Goal: Task Accomplishment & Management: Use online tool/utility

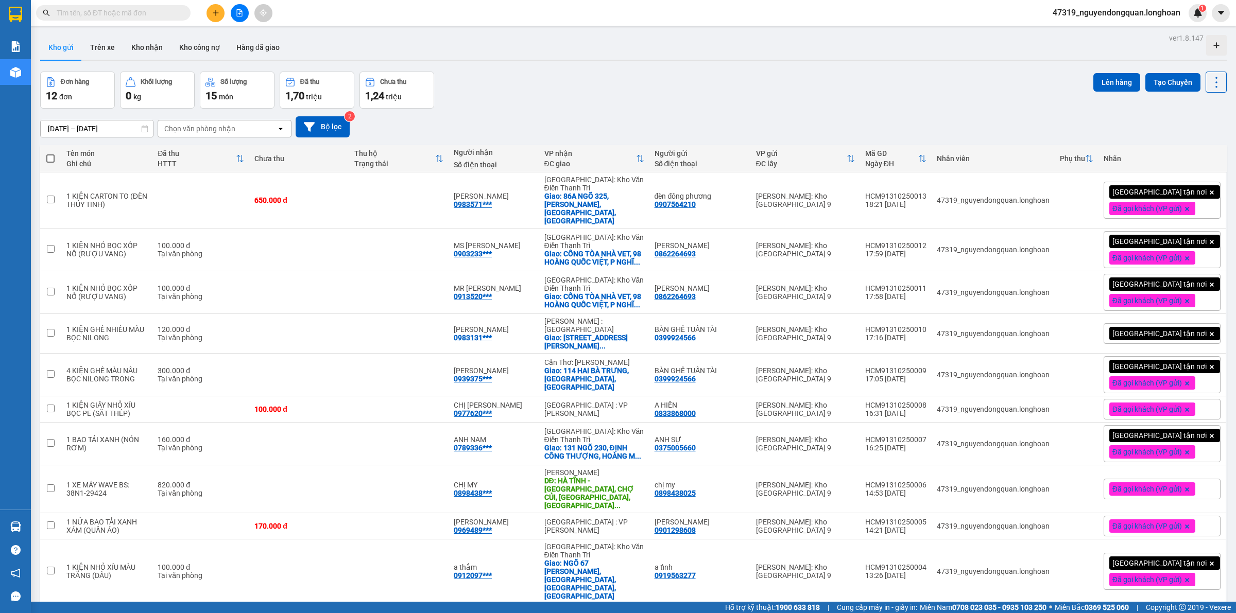
drag, startPoint x: 526, startPoint y: 84, endPoint x: 867, endPoint y: 142, distance: 345.3
click at [526, 84] on div "Đơn hàng 12 đơn Khối lượng 0 kg Số lượng 15 món Đã thu 1,70 triệu Chưa thu 1,24…" at bounding box center [633, 90] width 1187 height 37
click at [1167, 87] on button "Tạo Chuyến" at bounding box center [1172, 82] width 55 height 19
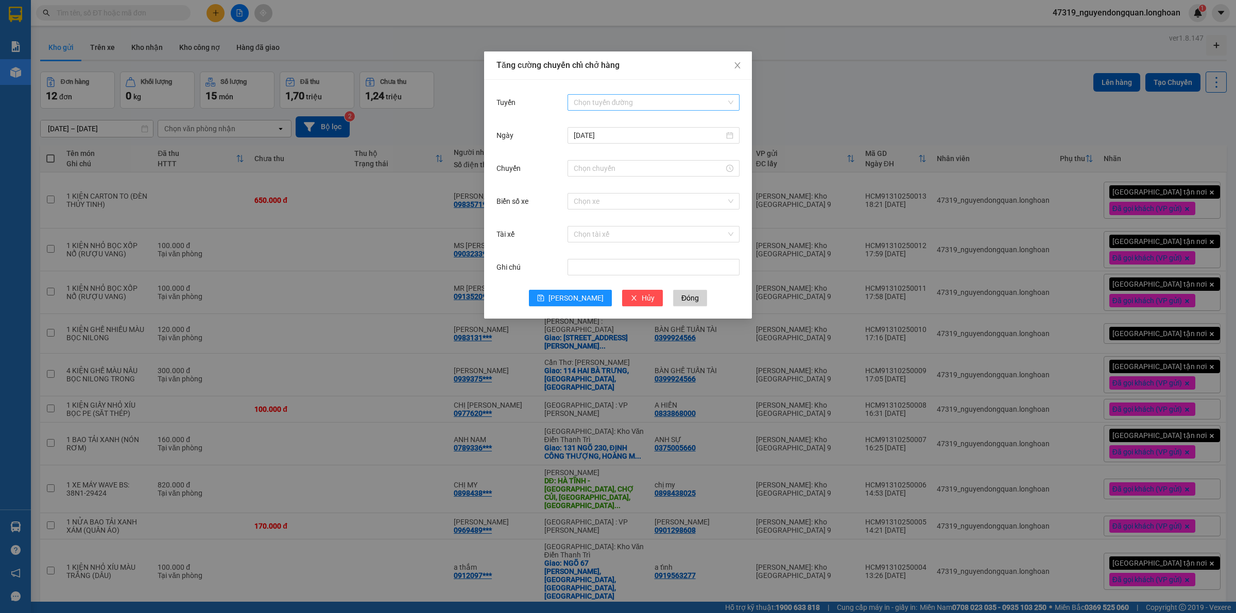
click at [616, 106] on input "Tuyến" at bounding box center [650, 102] width 152 height 15
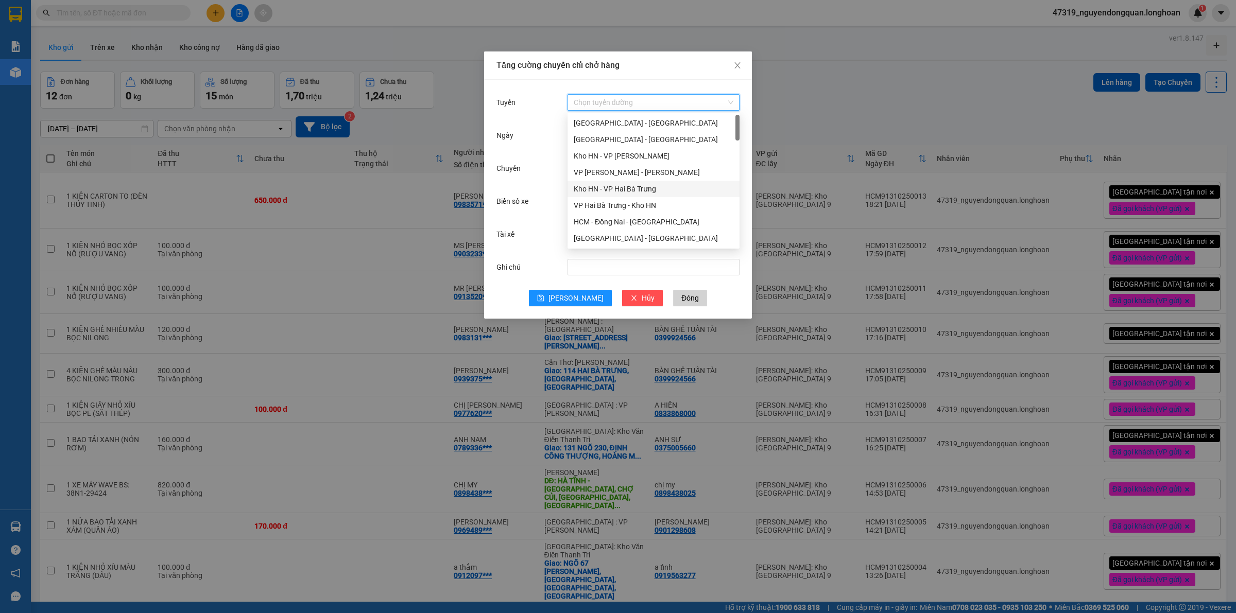
scroll to position [430, 0]
click at [635, 141] on div "VP Thủ Đức - Kho HCM 1" at bounding box center [654, 137] width 160 height 11
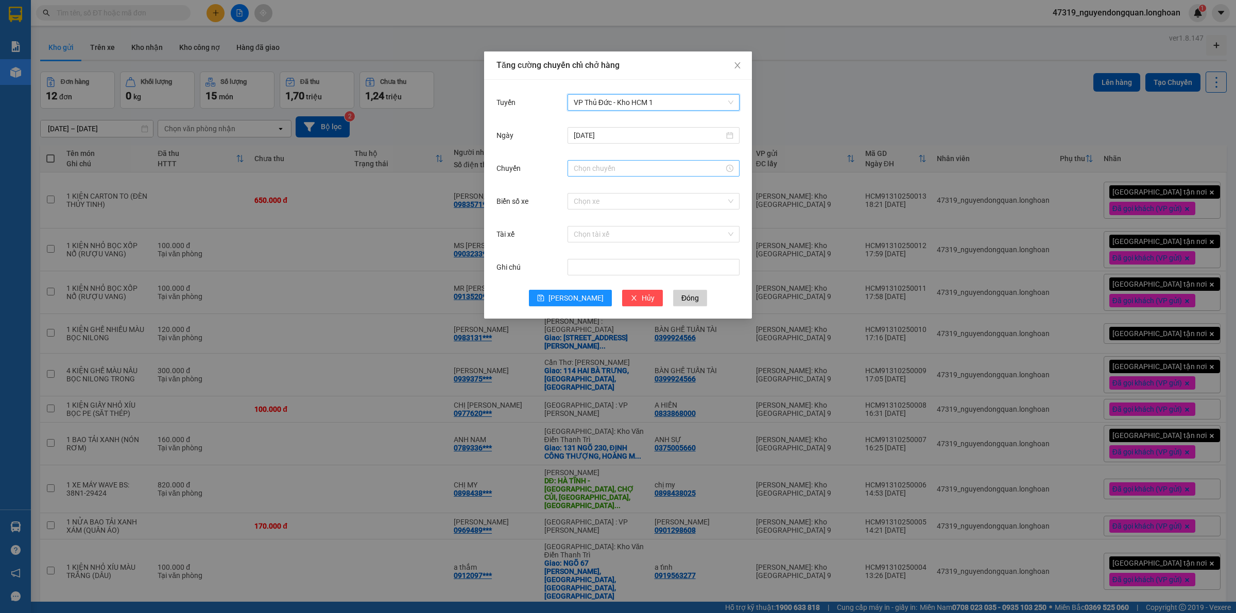
click at [627, 175] on div at bounding box center [654, 168] width 172 height 16
click at [578, 269] on div "21" at bounding box center [582, 276] width 29 height 14
click at [609, 229] on div "40" at bounding box center [611, 228] width 28 height 14
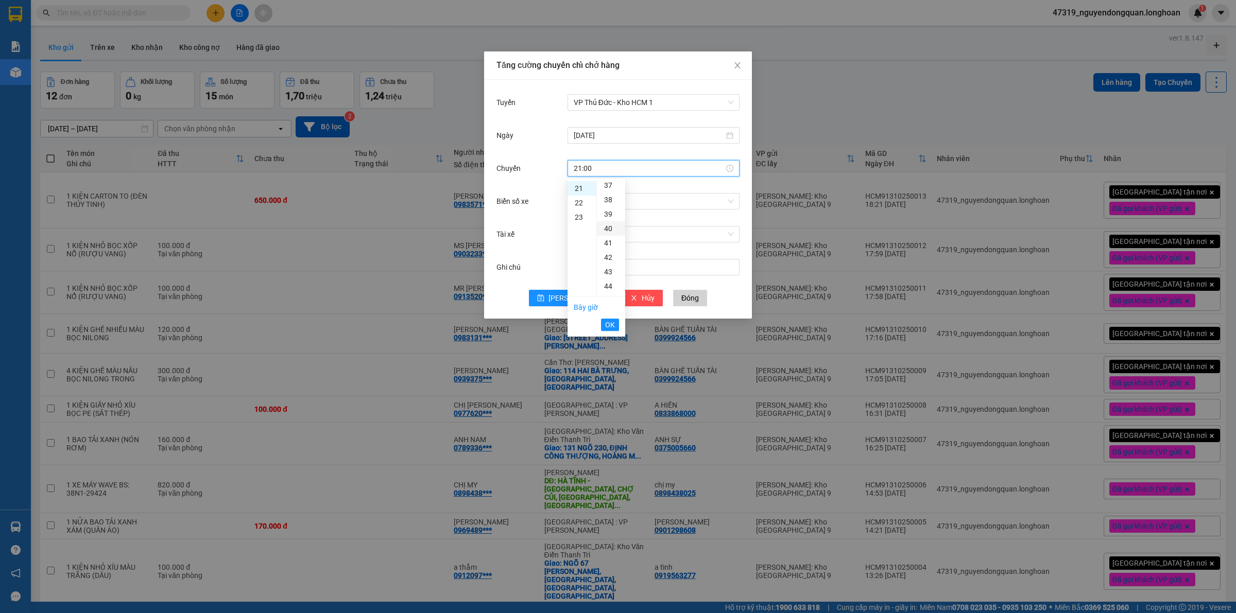
type input "21:40"
click at [606, 327] on span "OK" at bounding box center [610, 324] width 10 height 11
click at [666, 203] on input "Biển số xe" at bounding box center [650, 201] width 152 height 15
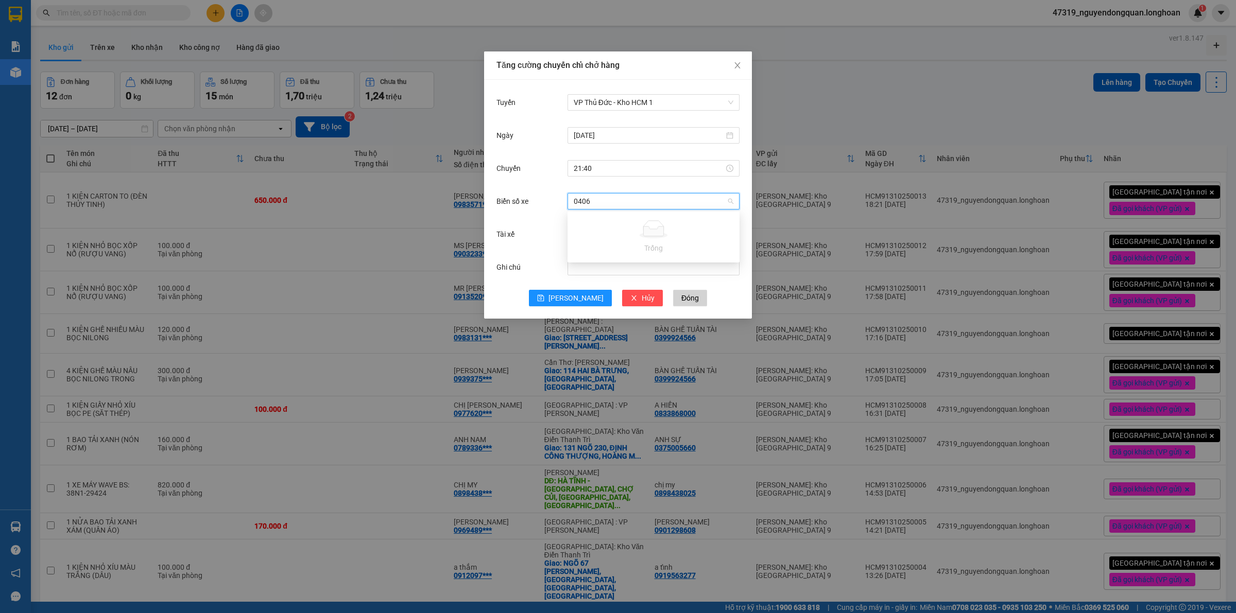
type input "040"
click at [588, 243] on div "29K-040.68" at bounding box center [654, 238] width 160 height 11
click at [604, 235] on input "Tài xế" at bounding box center [650, 234] width 152 height 15
type input "tùng"
click at [632, 258] on div "[PERSON_NAME] 0788000247" at bounding box center [654, 254] width 160 height 11
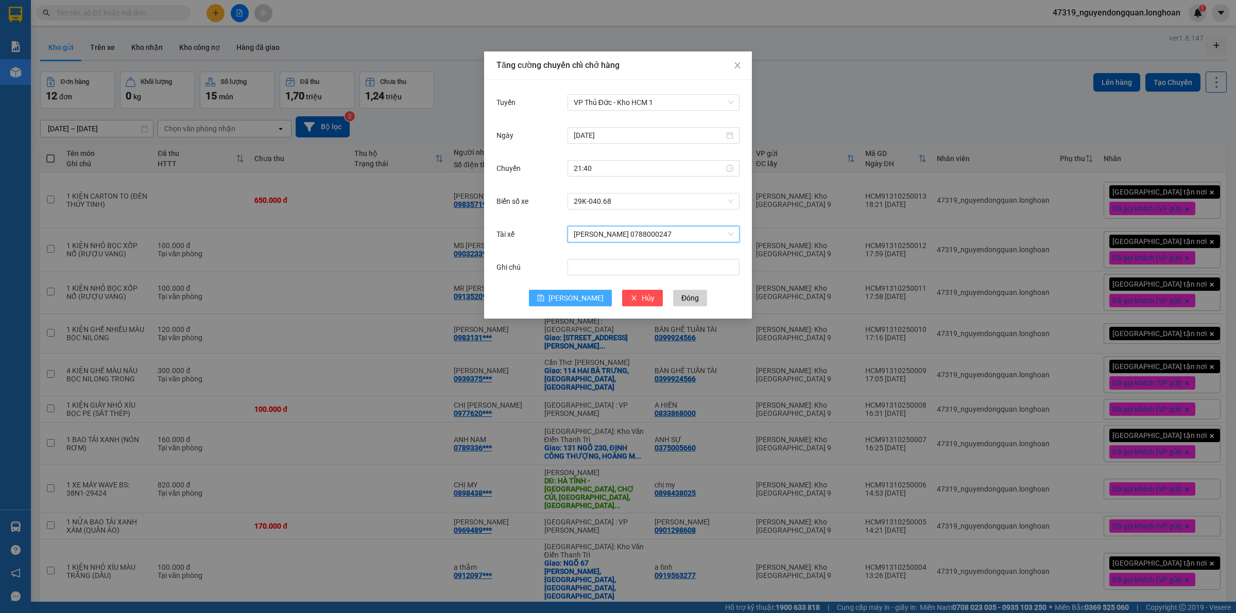
click at [567, 303] on button "[PERSON_NAME]" at bounding box center [570, 298] width 83 height 16
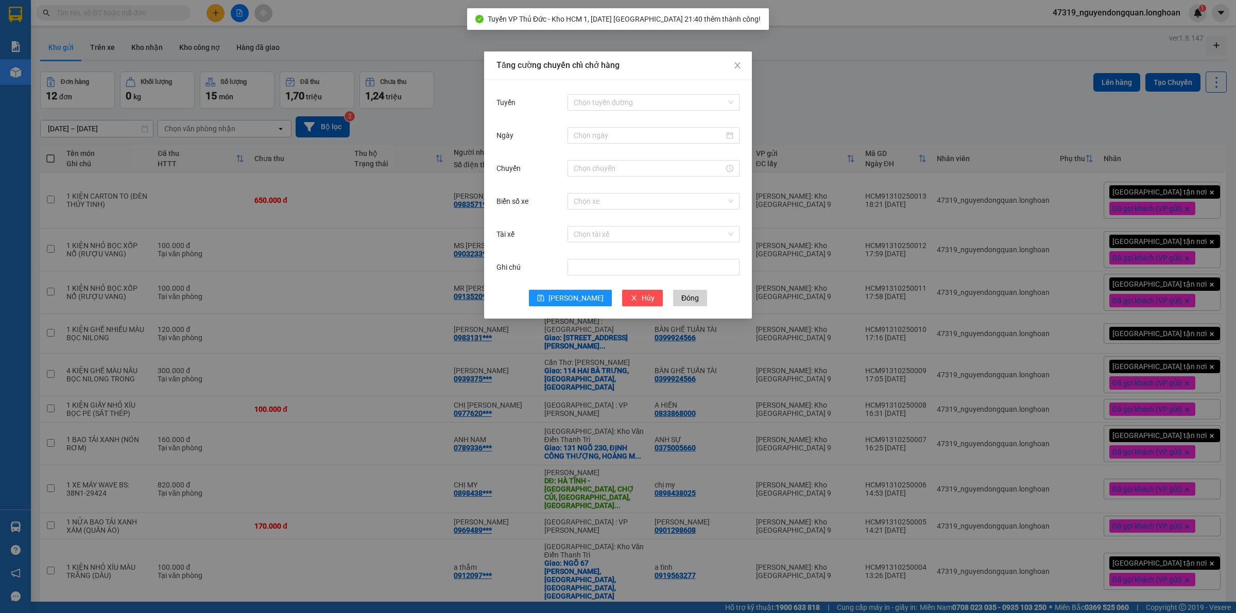
click at [328, 243] on div "Tăng cường chuyến chỉ chở hàng Tuyến Chọn tuyến đường Ngày Chuyến Biển số xe Ch…" at bounding box center [618, 306] width 1236 height 613
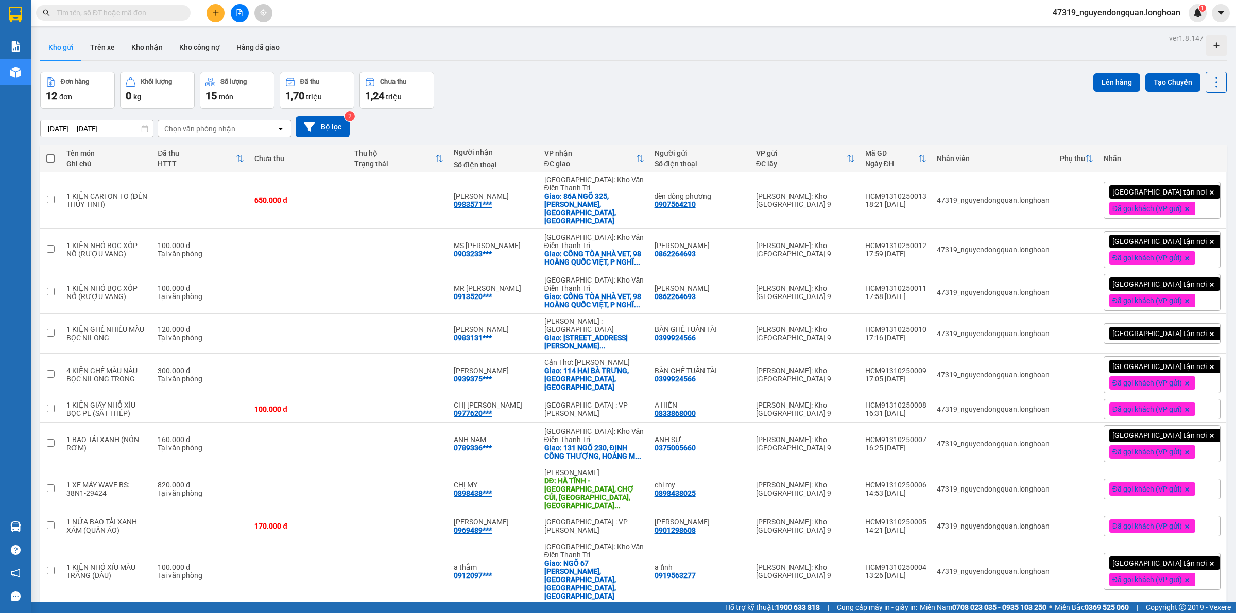
click at [55, 158] on span at bounding box center [50, 159] width 8 height 8
click at [50, 153] on input "checkbox" at bounding box center [50, 153] width 0 height 0
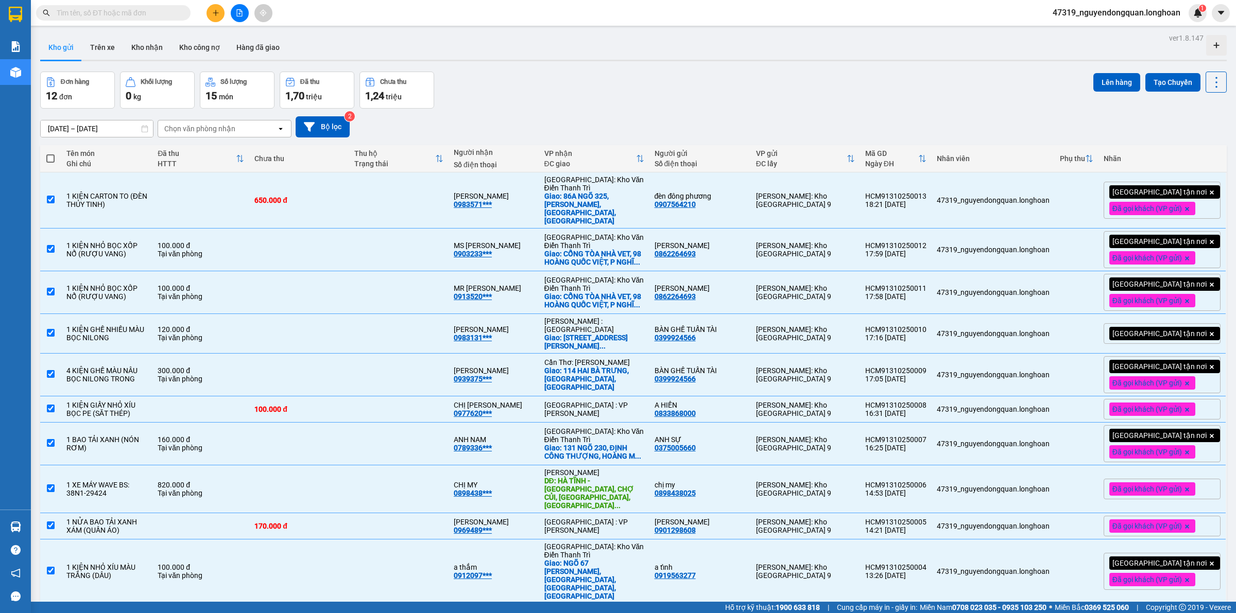
checkbox input "true"
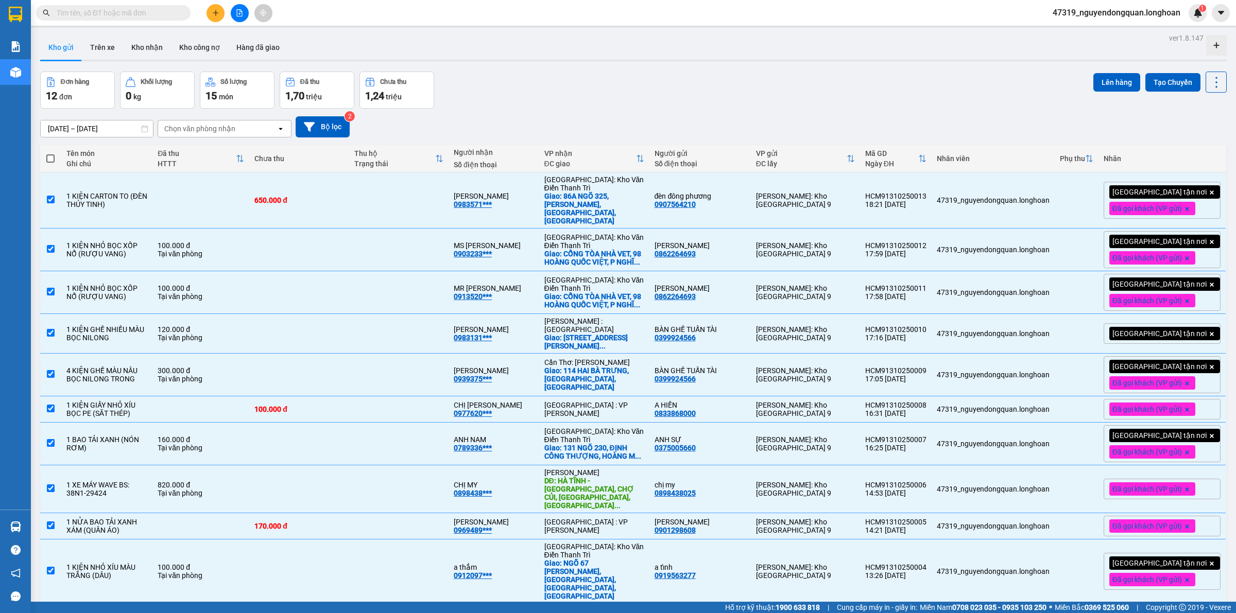
checkbox input "true"
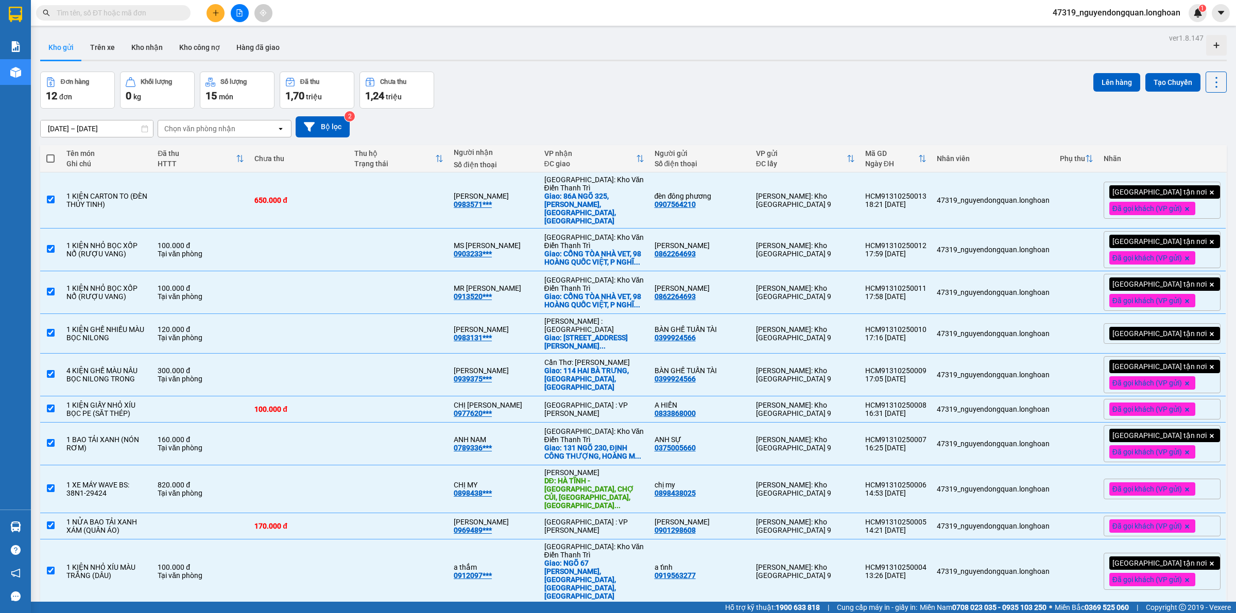
checkbox input "true"
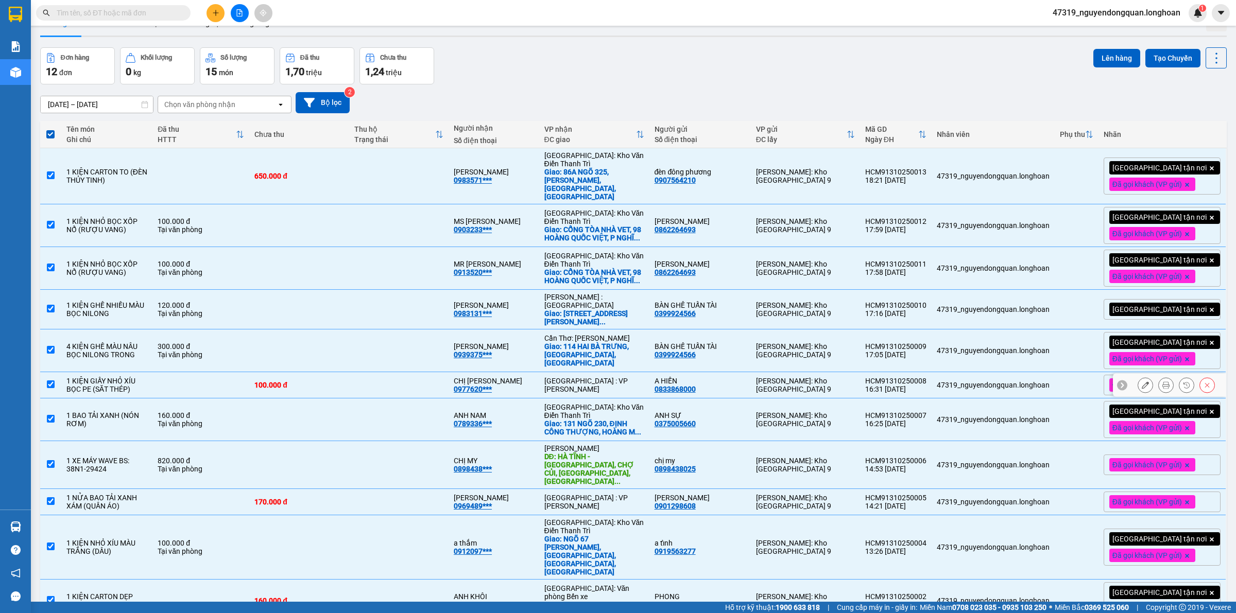
scroll to position [0, 0]
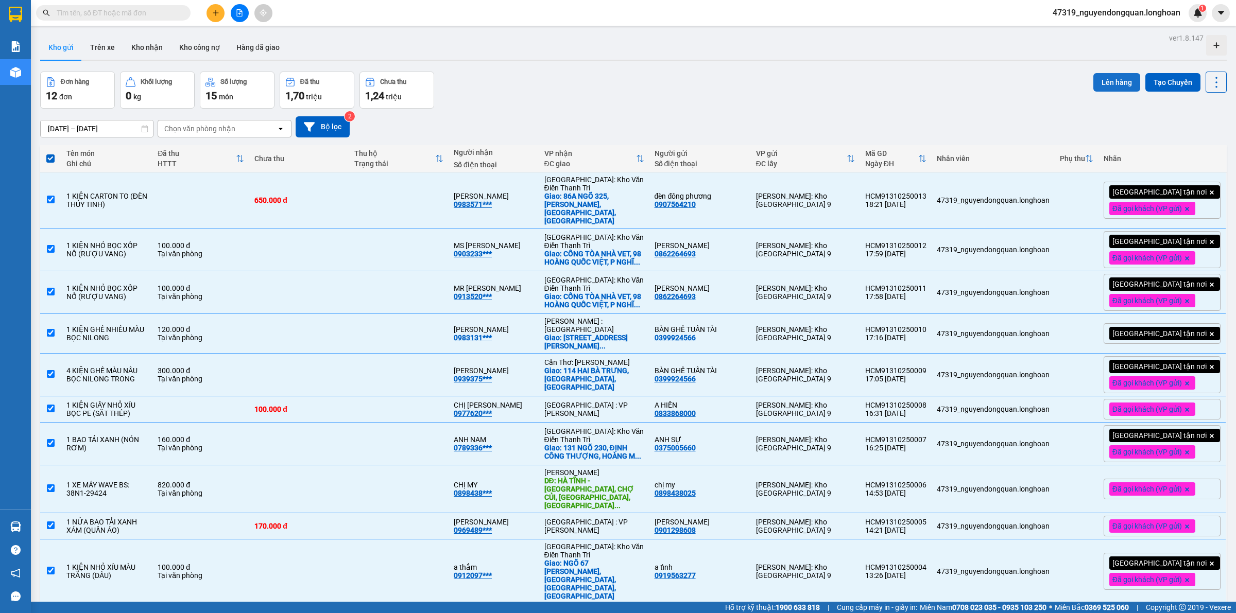
click at [1113, 84] on button "Lên hàng" at bounding box center [1116, 82] width 47 height 19
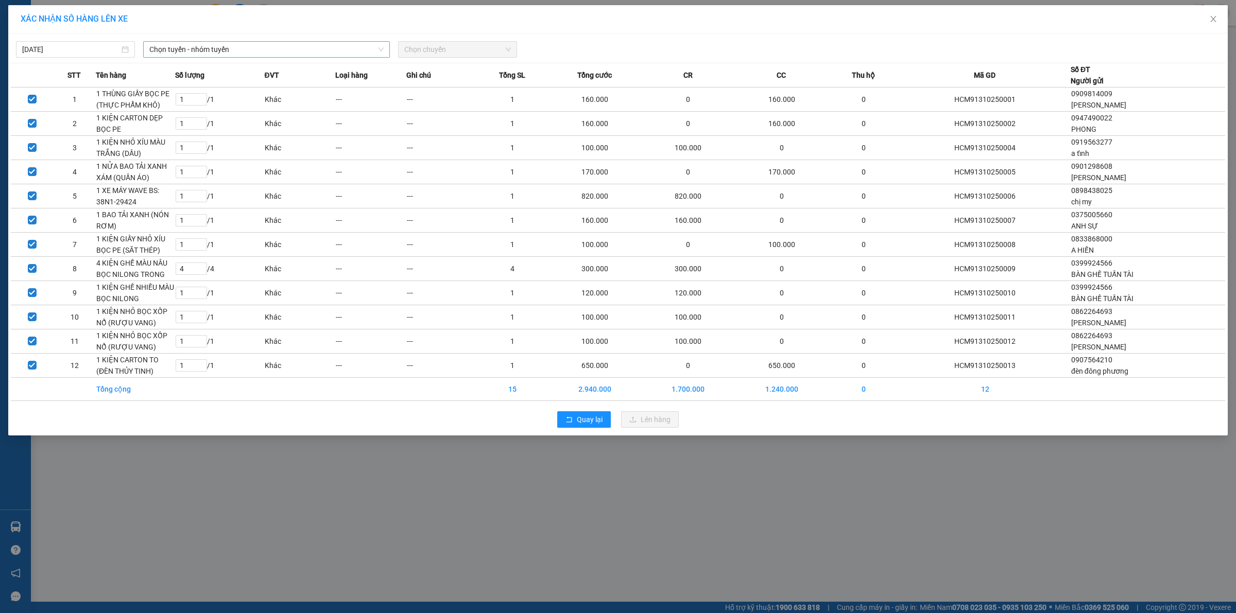
click at [312, 55] on span "Chọn tuyến - nhóm tuyến" at bounding box center [266, 49] width 234 height 15
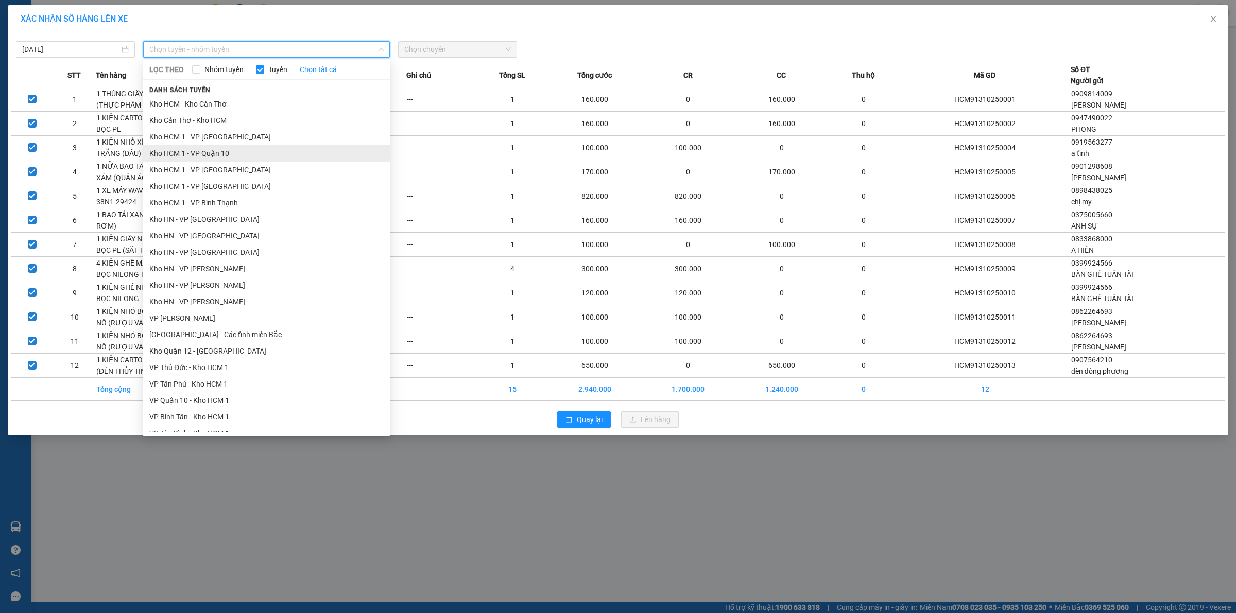
scroll to position [429, 0]
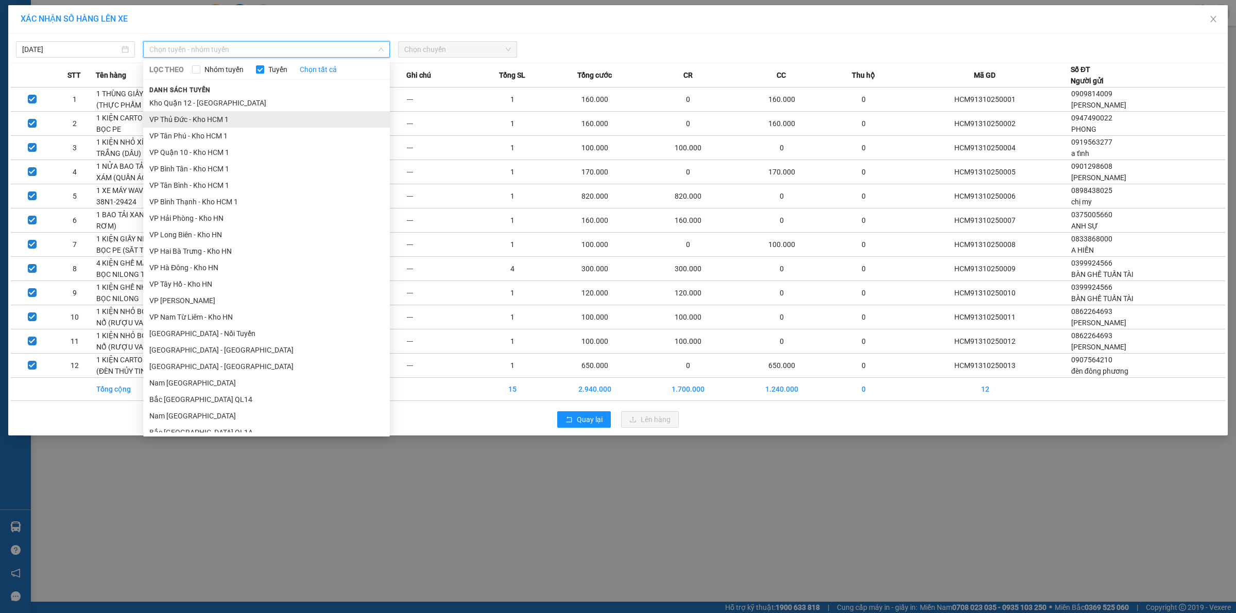
click at [210, 121] on li "VP Thủ Đức - Kho HCM 1" at bounding box center [266, 119] width 247 height 16
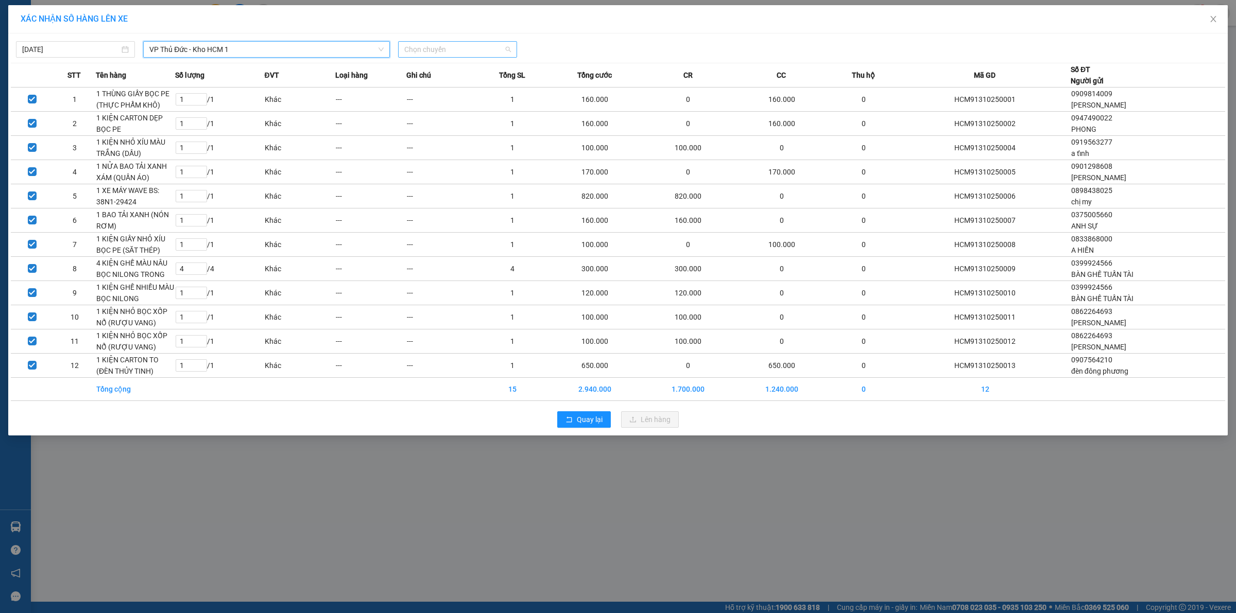
click at [422, 50] on span "Chọn chuyến" at bounding box center [457, 49] width 107 height 15
click at [470, 88] on div "21:40 (TC) - 29K-040.68" at bounding box center [444, 86] width 80 height 11
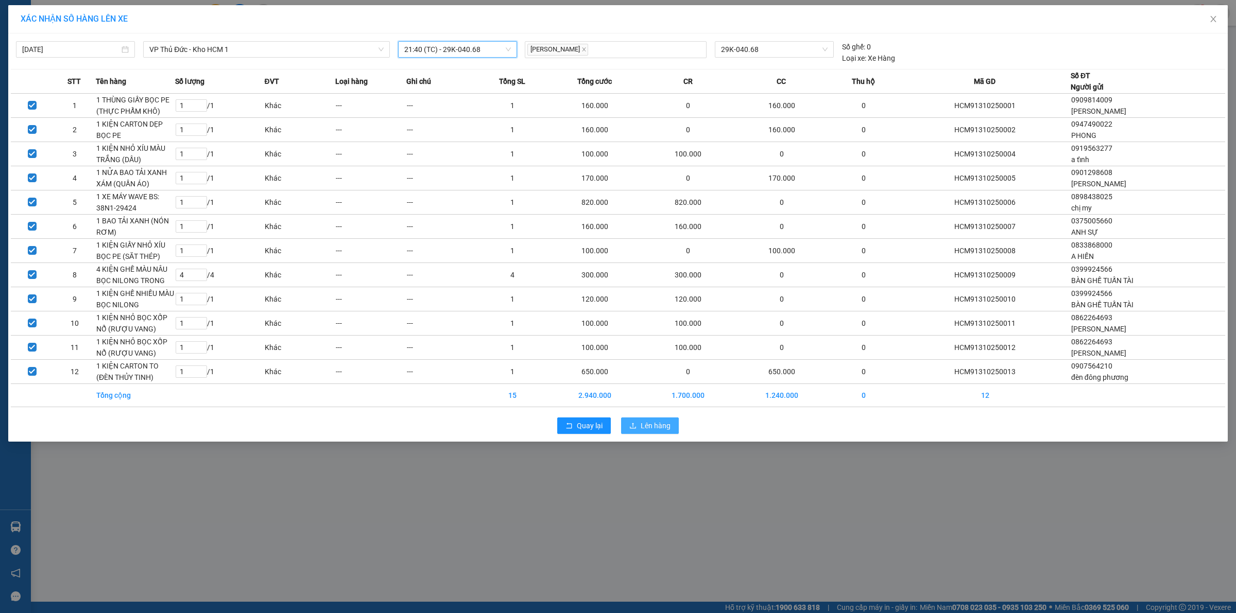
click at [642, 426] on span "Lên hàng" at bounding box center [656, 425] width 30 height 11
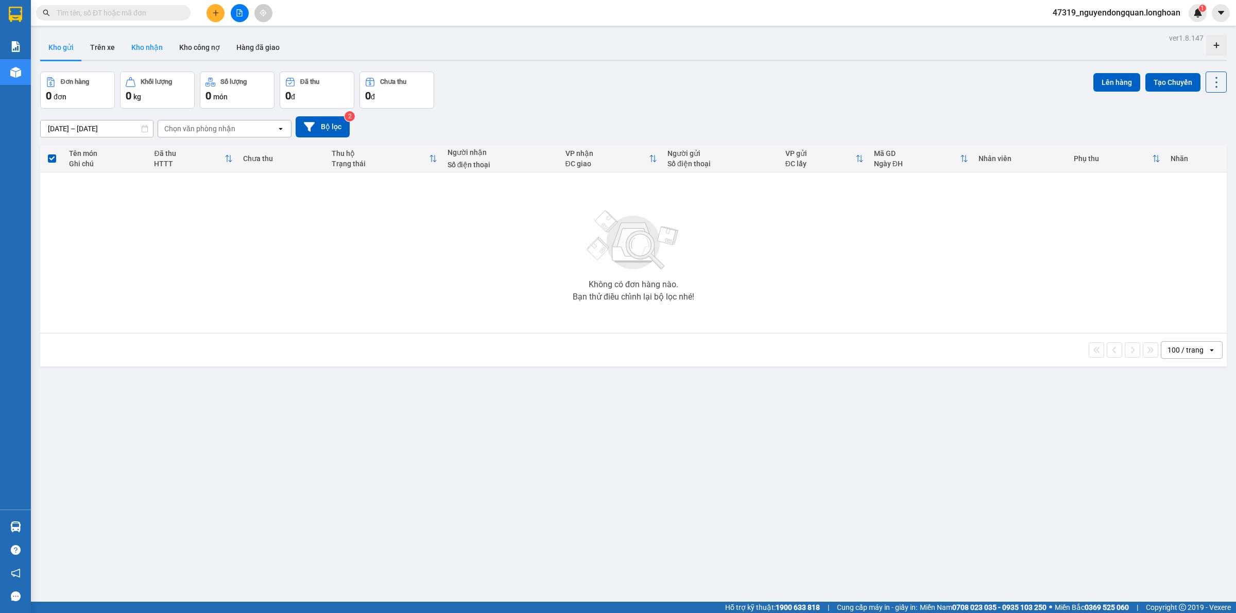
click at [156, 57] on button "Kho nhận" at bounding box center [147, 47] width 48 height 25
